Goal: Find specific page/section: Find specific page/section

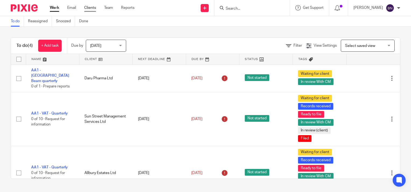
click at [91, 8] on link "Clients" at bounding box center [90, 7] width 12 height 5
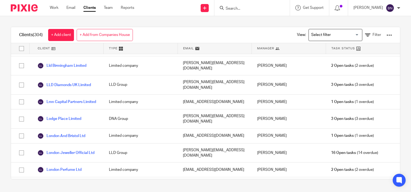
scroll to position [3009, 0]
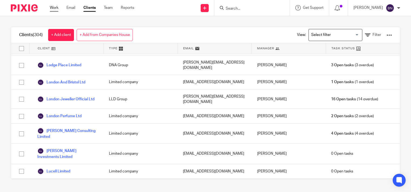
click at [55, 9] on link "Work" at bounding box center [54, 7] width 9 height 5
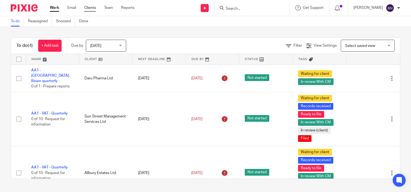
click at [87, 7] on link "Clients" at bounding box center [90, 7] width 12 height 5
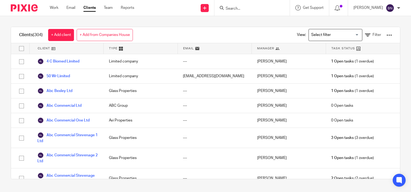
click at [244, 3] on div at bounding box center [251, 8] width 75 height 16
click at [243, 9] on input "Search" at bounding box center [249, 8] width 48 height 5
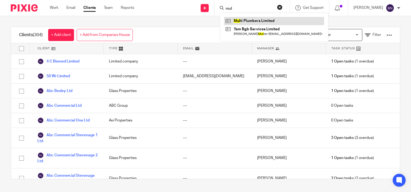
type input "mul"
click at [256, 22] on link at bounding box center [274, 21] width 100 height 8
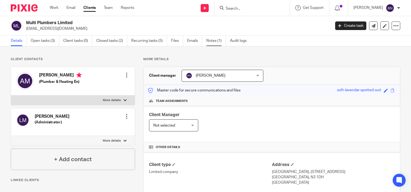
click at [216, 40] on link "Notes (1)" at bounding box center [216, 41] width 20 height 10
